Goal: Task Accomplishment & Management: Manage account settings

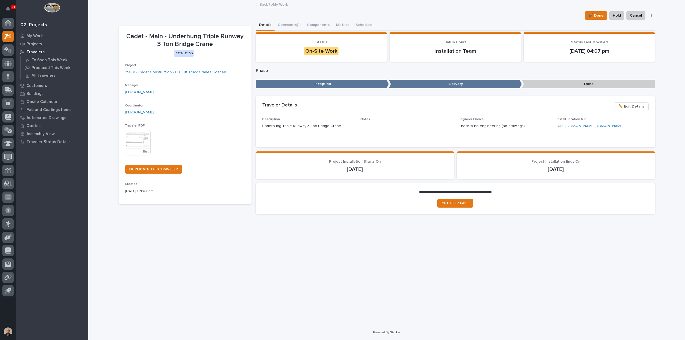
click at [266, 4] on link "Back to My Work" at bounding box center [274, 4] width 28 height 6
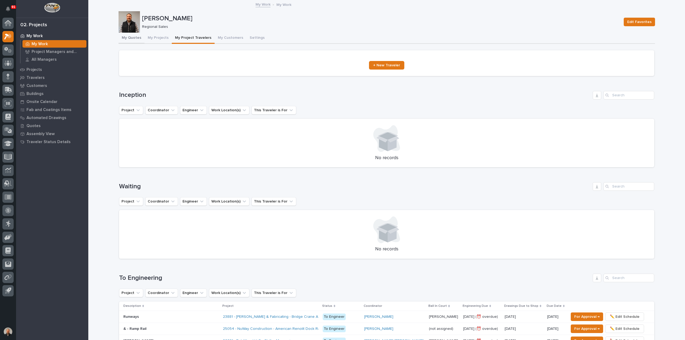
click at [133, 37] on button "My Quotes" at bounding box center [132, 38] width 26 height 11
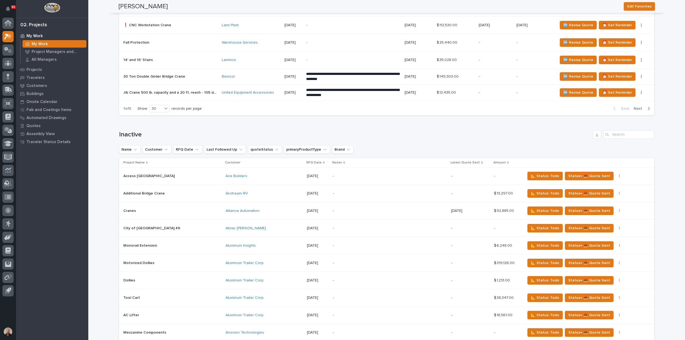
scroll to position [723, 0]
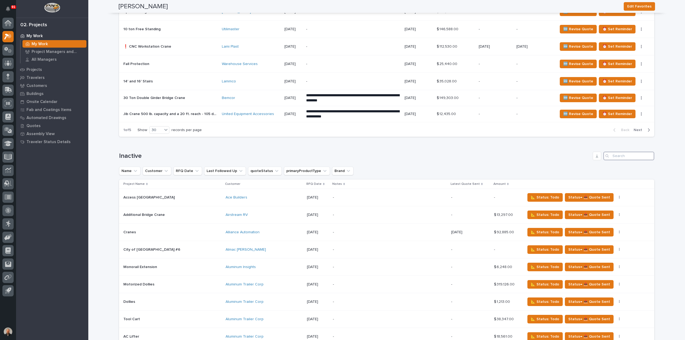
click at [618, 152] on input "Search" at bounding box center [629, 156] width 51 height 9
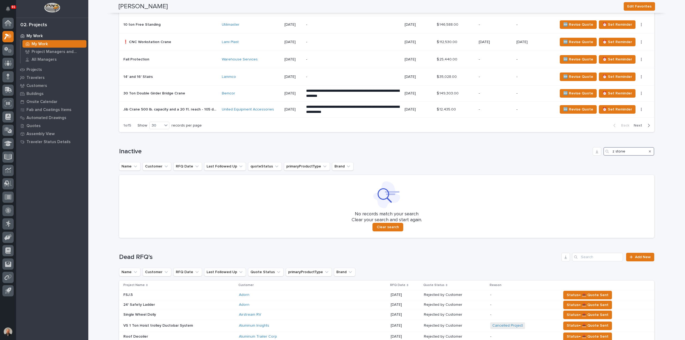
scroll to position [730, 0]
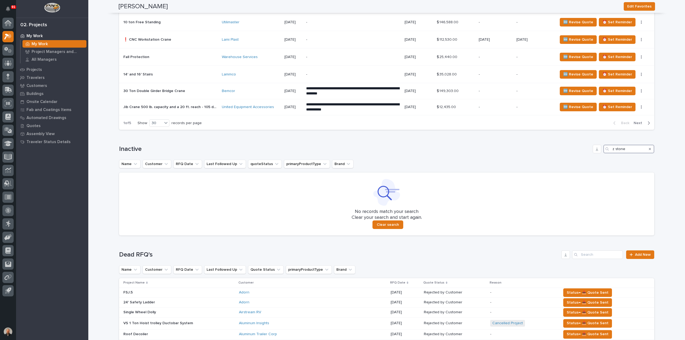
click at [613, 146] on input "z stone" at bounding box center [629, 149] width 51 height 9
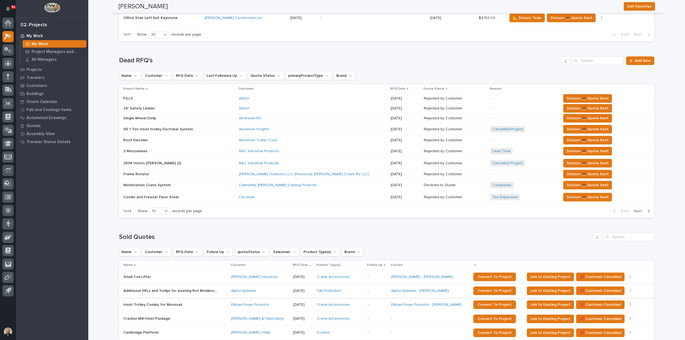
scroll to position [894, 0]
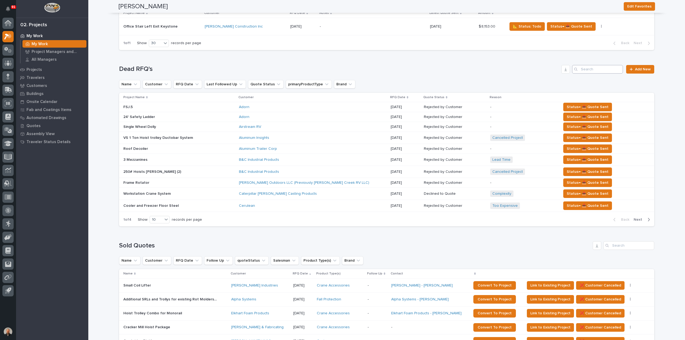
type input "stone"
click at [588, 66] on input "Search" at bounding box center [597, 69] width 51 height 9
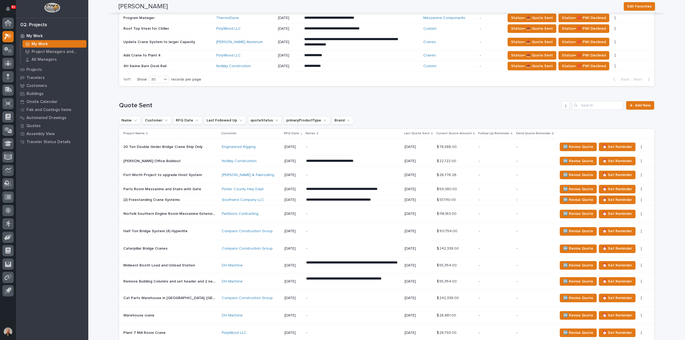
scroll to position [171, 0]
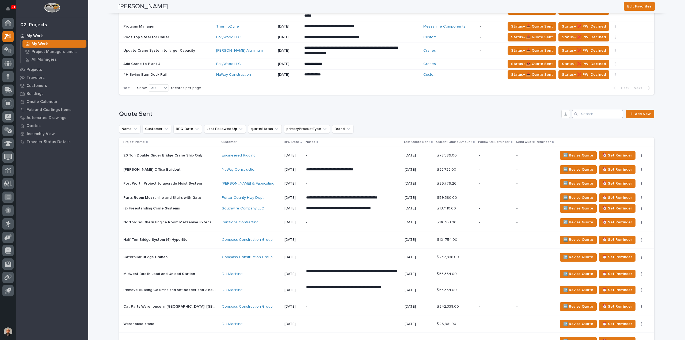
type input "stone"
click at [585, 111] on input "Search" at bounding box center [597, 114] width 51 height 9
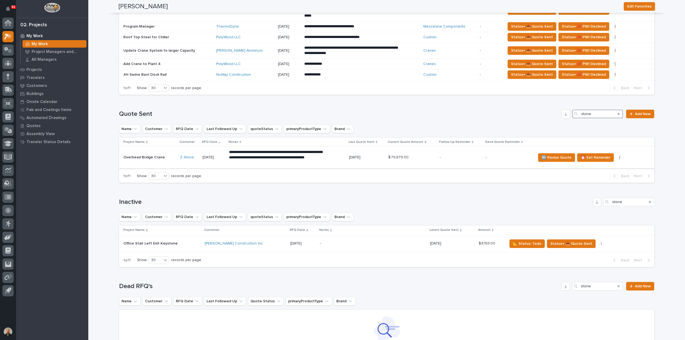
type input "stone"
click at [619, 158] on icon "button" at bounding box center [619, 157] width 1 height 3
click at [135, 156] on p "Overhead Bridge Crane" at bounding box center [144, 157] width 43 height 6
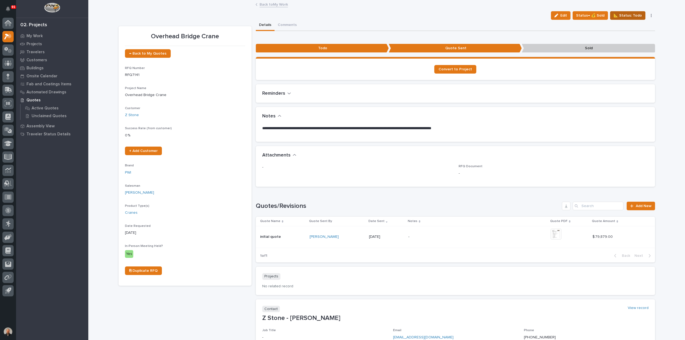
click at [630, 15] on span "📐 Status: Todo" at bounding box center [628, 15] width 28 height 6
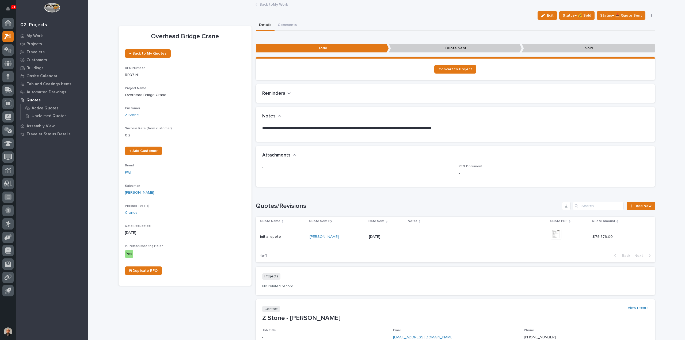
click at [264, 4] on link "Back to My Work" at bounding box center [274, 4] width 28 height 6
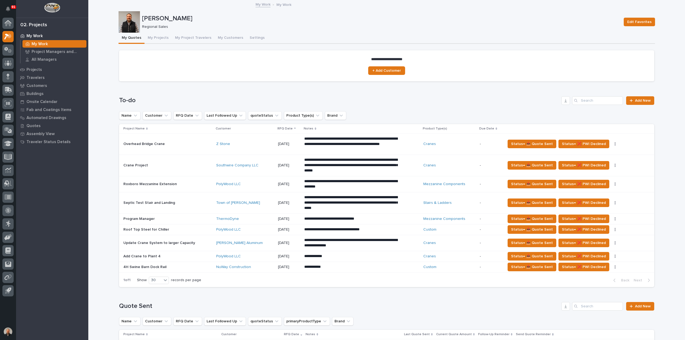
click at [140, 143] on p "Overhead Bridge Crane" at bounding box center [144, 144] width 43 height 6
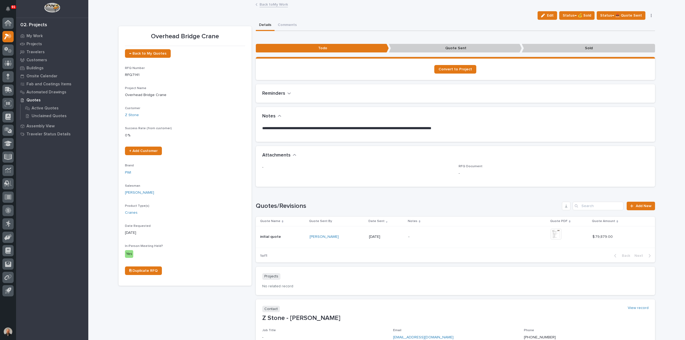
click at [262, 127] on p "**********" at bounding box center [455, 128] width 386 height 5
click at [549, 13] on button "Edit" at bounding box center [548, 15] width 20 height 9
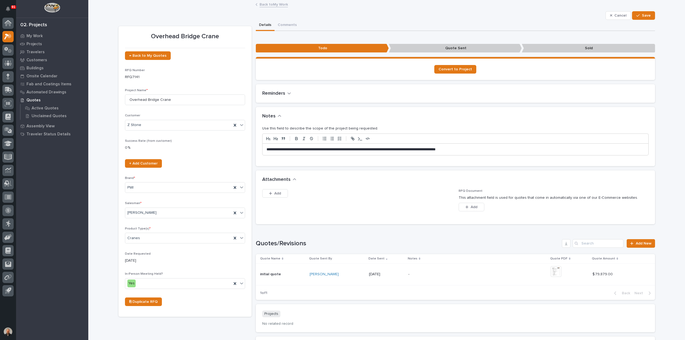
click at [267, 149] on p "**********" at bounding box center [456, 149] width 378 height 5
drag, startPoint x: 634, startPoint y: 148, endPoint x: 426, endPoint y: 141, distance: 208.1
click at [426, 141] on div "**********" at bounding box center [455, 145] width 386 height 22
click at [437, 145] on div "**********" at bounding box center [456, 150] width 386 height 12
click at [438, 148] on p "**********" at bounding box center [456, 149] width 378 height 5
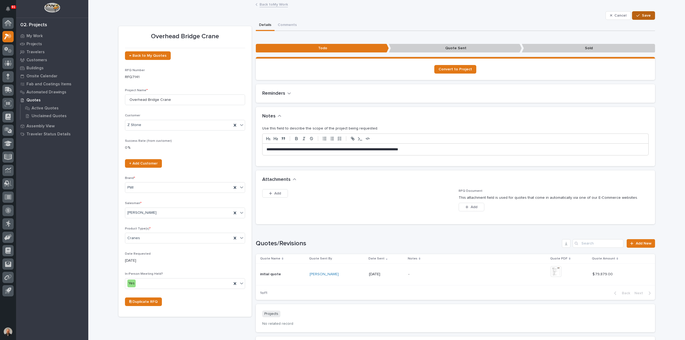
click at [646, 15] on span "Save" at bounding box center [646, 15] width 9 height 5
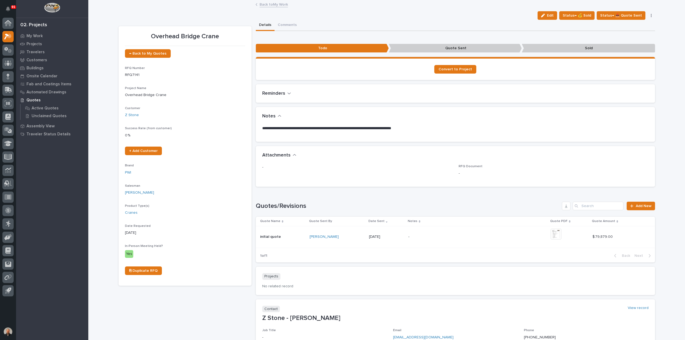
click at [264, 5] on link "Back to My Work" at bounding box center [274, 4] width 28 height 6
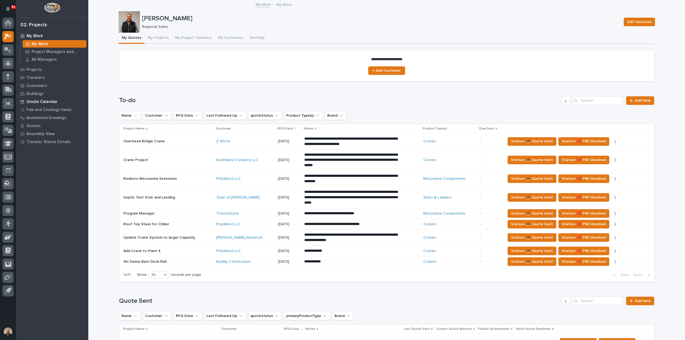
click at [43, 101] on p "Onsite Calendar" at bounding box center [41, 102] width 31 height 5
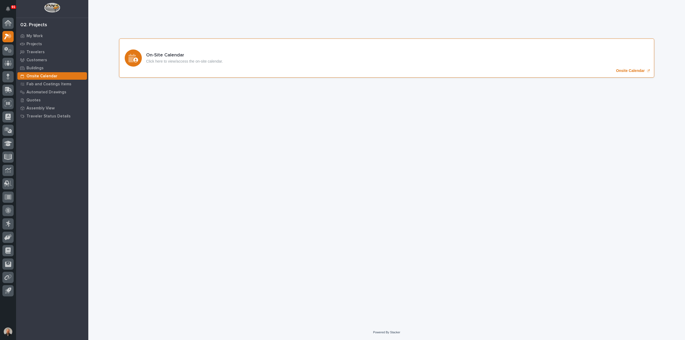
click at [625, 70] on p "Onsite Calendar" at bounding box center [630, 71] width 29 height 5
